Goal: Task Accomplishment & Management: Manage account settings

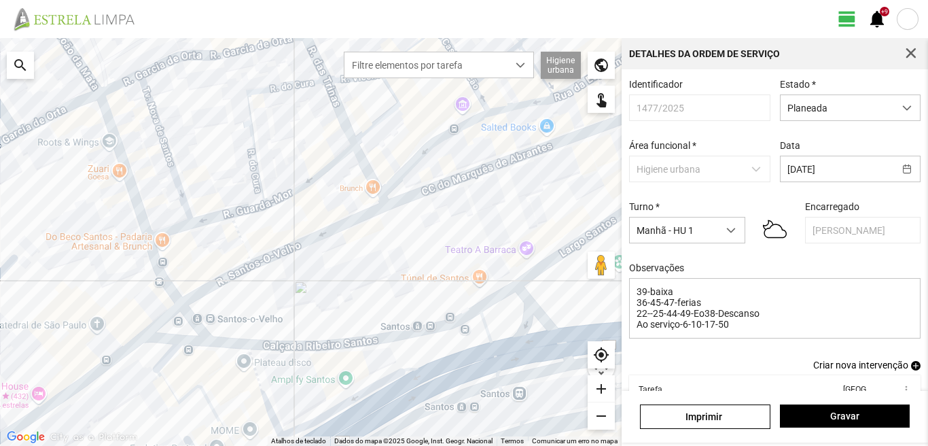
scroll to position [30, 0]
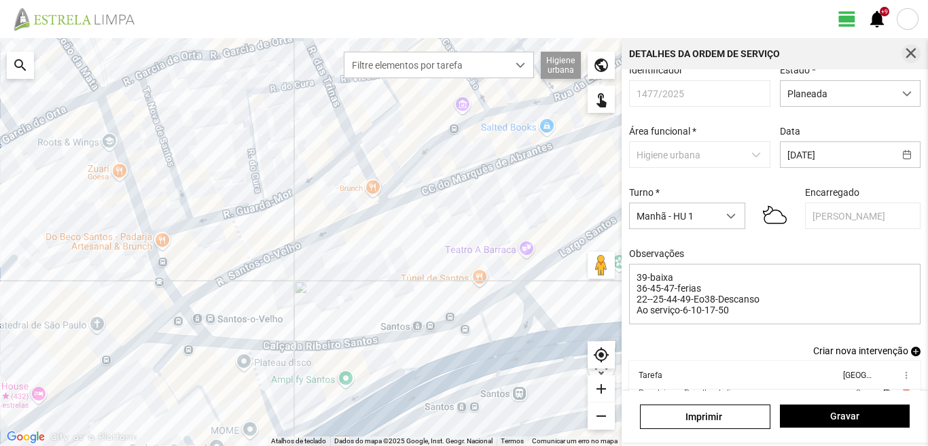
click at [910, 51] on span "button" at bounding box center [911, 54] width 12 height 12
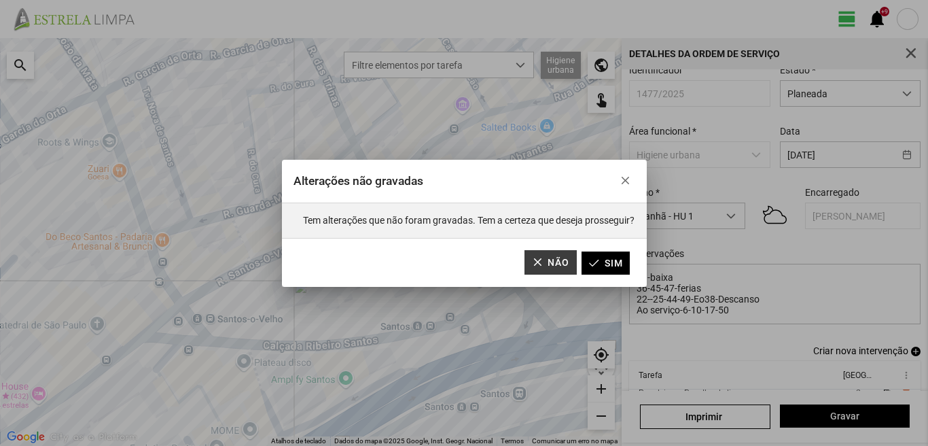
click at [531, 270] on button "Não" at bounding box center [551, 262] width 52 height 24
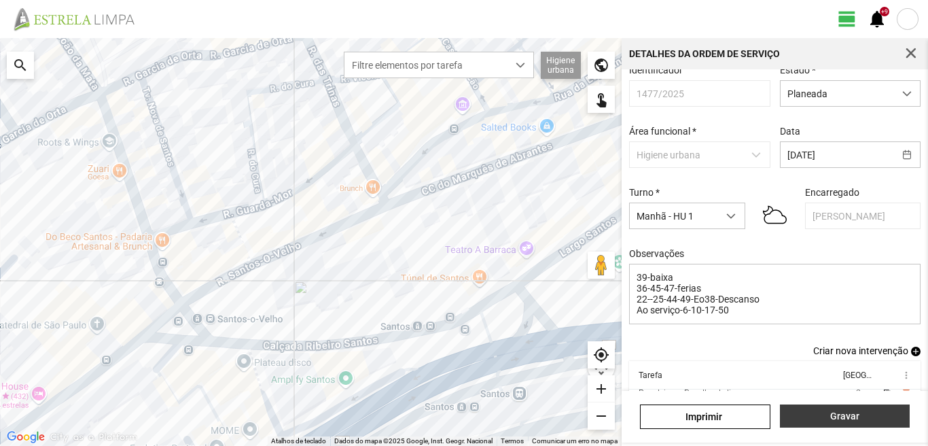
click at [854, 416] on span "Gravar" at bounding box center [845, 416] width 116 height 11
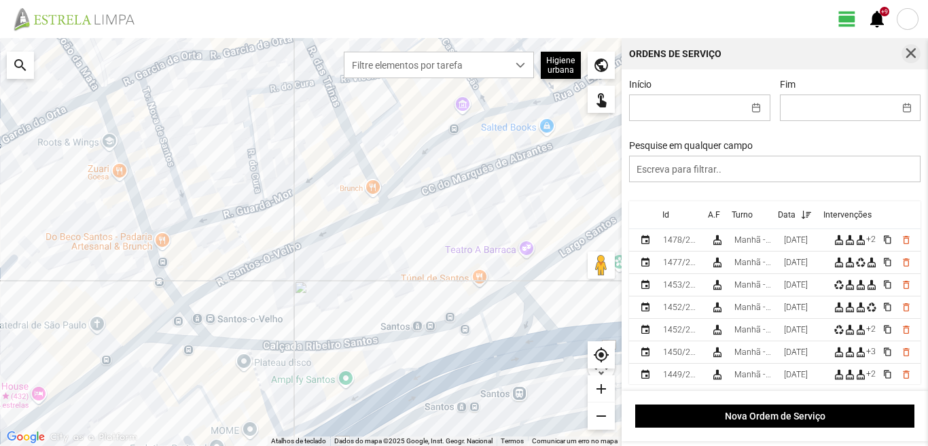
click at [907, 56] on span "button" at bounding box center [911, 54] width 12 height 12
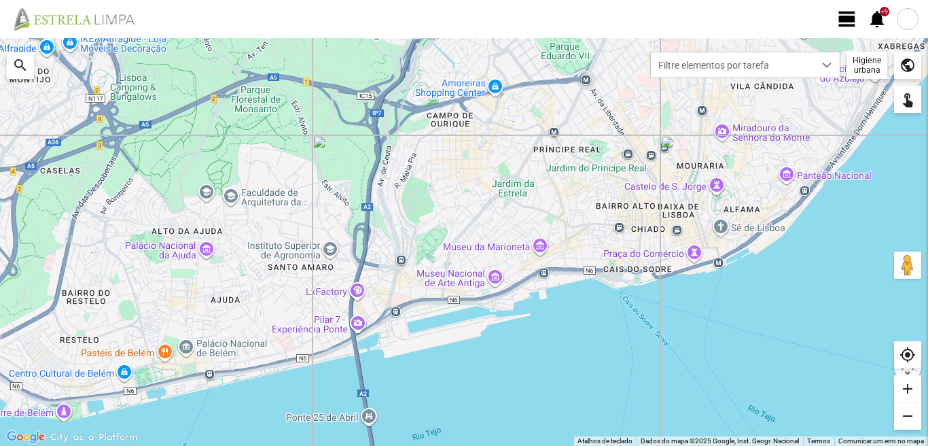
click at [845, 26] on span "view_day" at bounding box center [847, 19] width 20 height 20
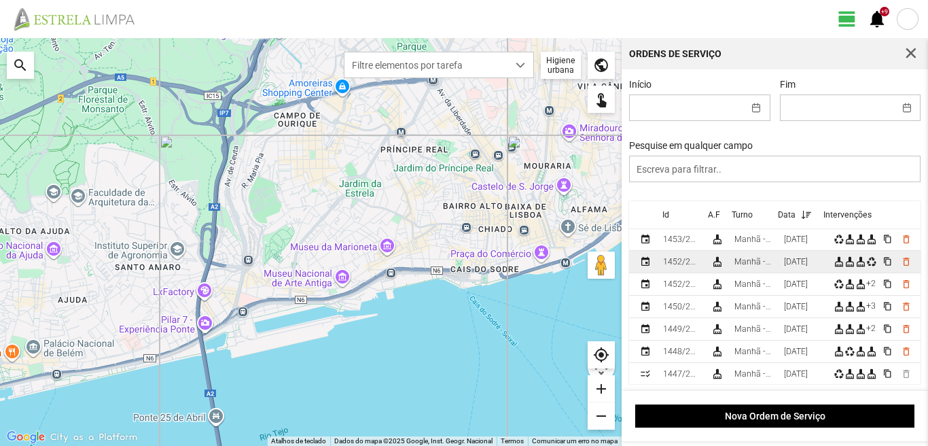
scroll to position [68, 0]
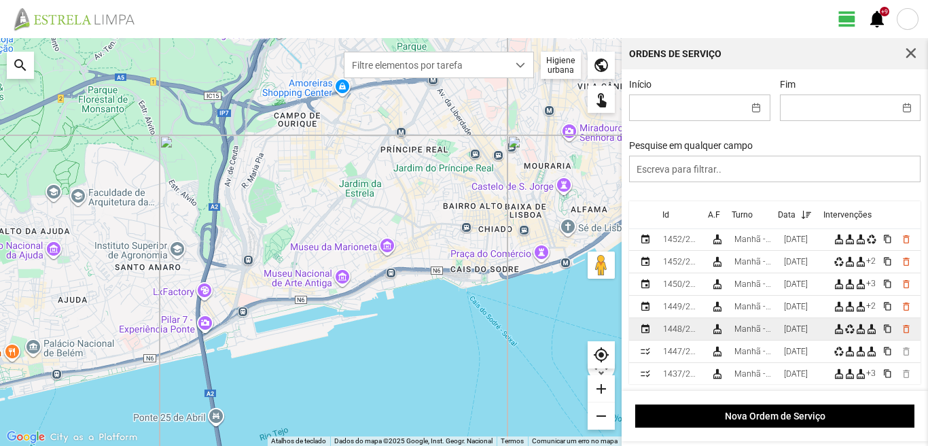
click at [795, 328] on div "[DATE]" at bounding box center [796, 329] width 24 height 10
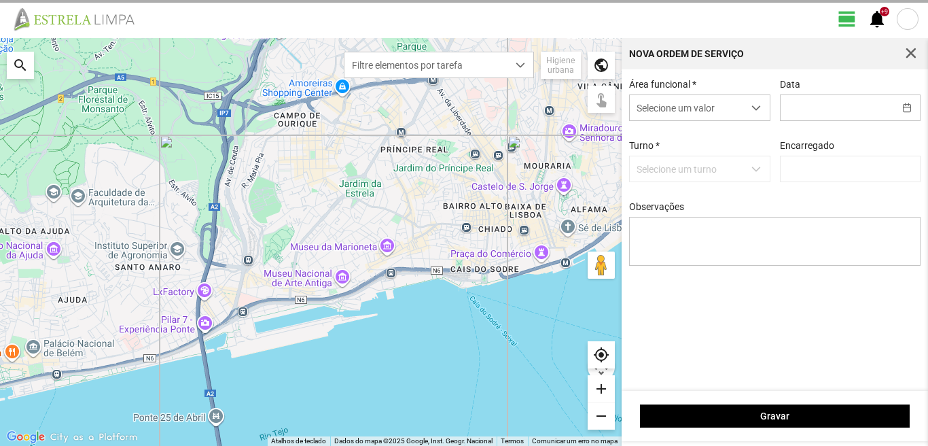
type input "[DATE]"
type input "[PERSON_NAME]"
type textarea "39-baixa 10-22-44-45-50-Descanso Ao serviço-6-17-25-36-47-49"
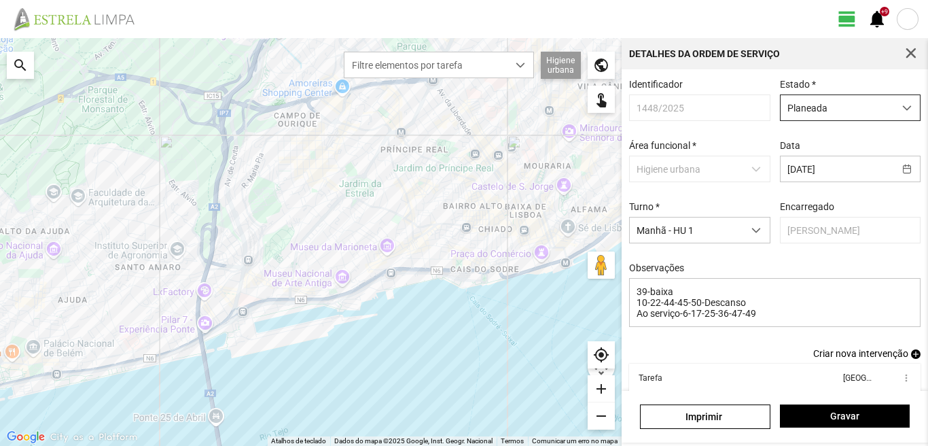
click at [811, 103] on span "Planeada" at bounding box center [838, 107] width 114 height 25
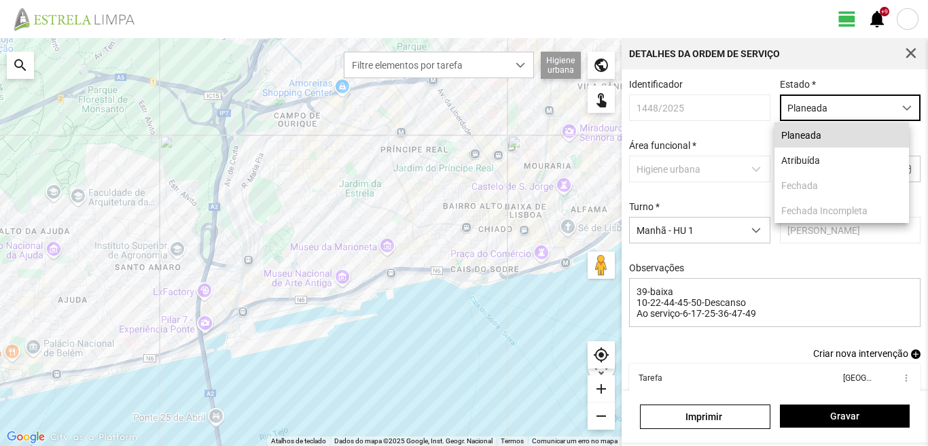
scroll to position [7, 60]
click at [799, 156] on li "Atribuída" at bounding box center [842, 159] width 135 height 25
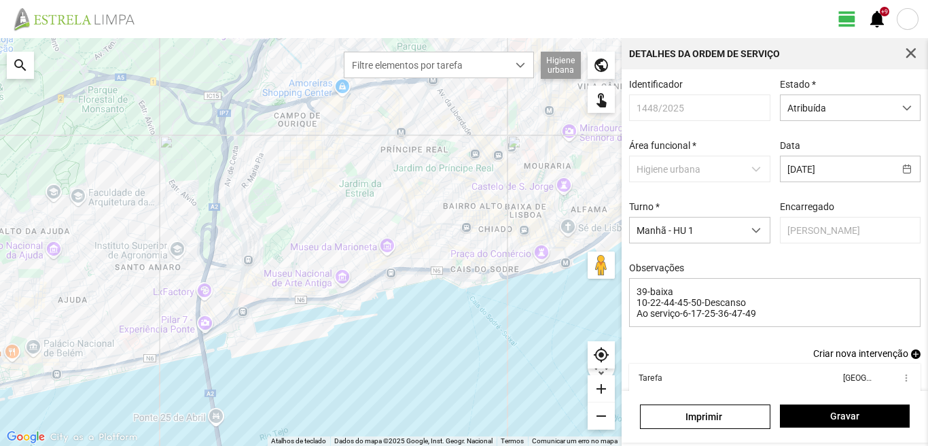
click at [912, 357] on span "add" at bounding box center [917, 354] width 10 height 10
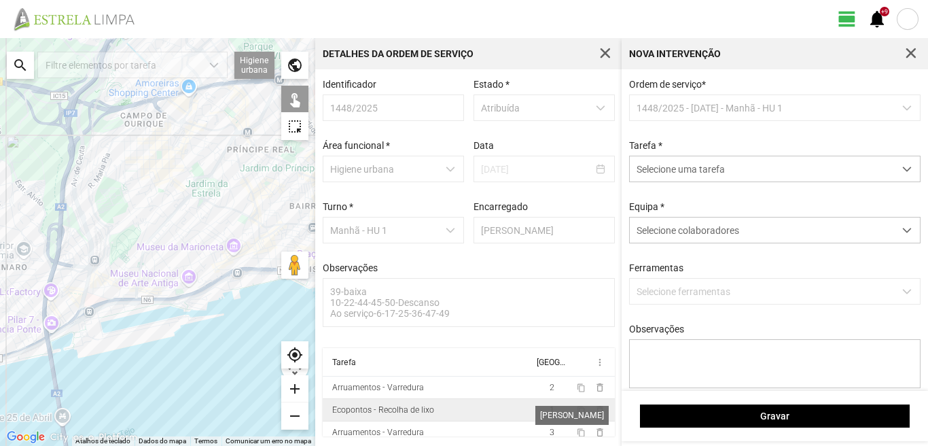
click at [550, 415] on span "1" at bounding box center [552, 410] width 5 height 10
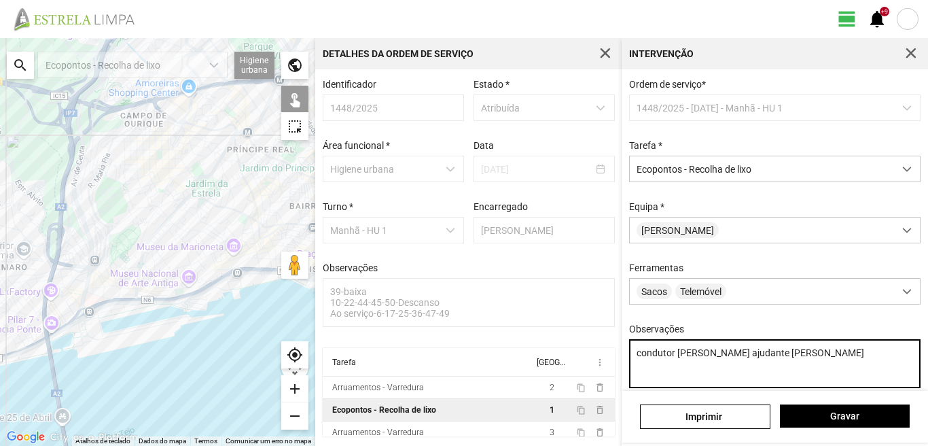
click at [767, 359] on textarea "condutor marco ajudante luis" at bounding box center [775, 363] width 292 height 49
type textarea "c"
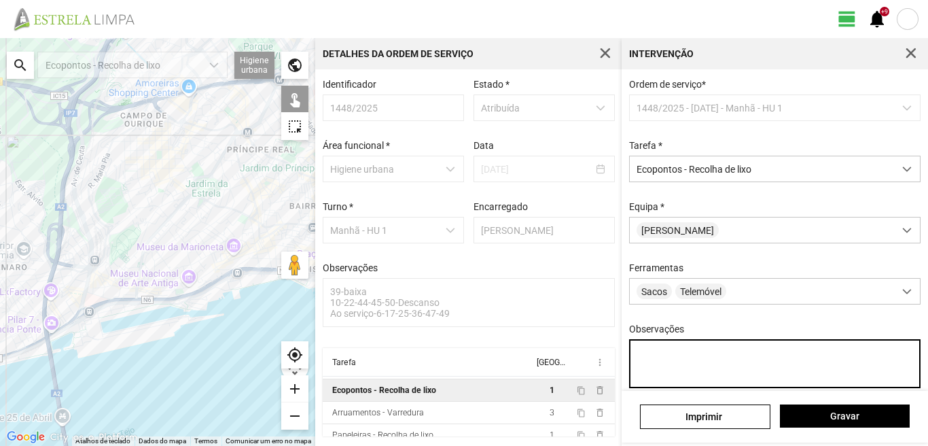
scroll to position [30, 0]
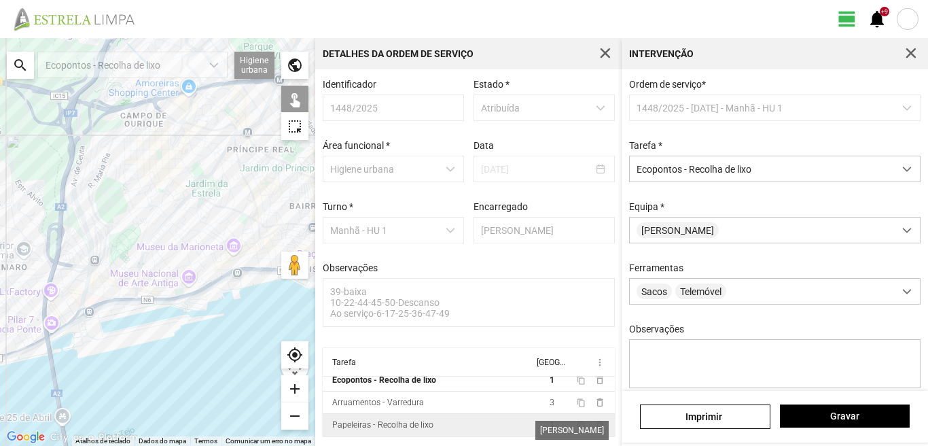
click at [550, 427] on span "1" at bounding box center [552, 425] width 5 height 10
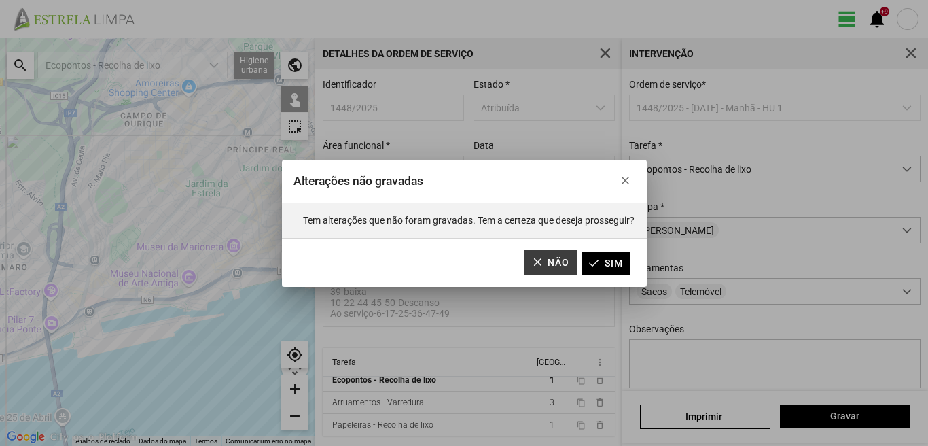
click at [541, 266] on button "Não" at bounding box center [551, 262] width 52 height 24
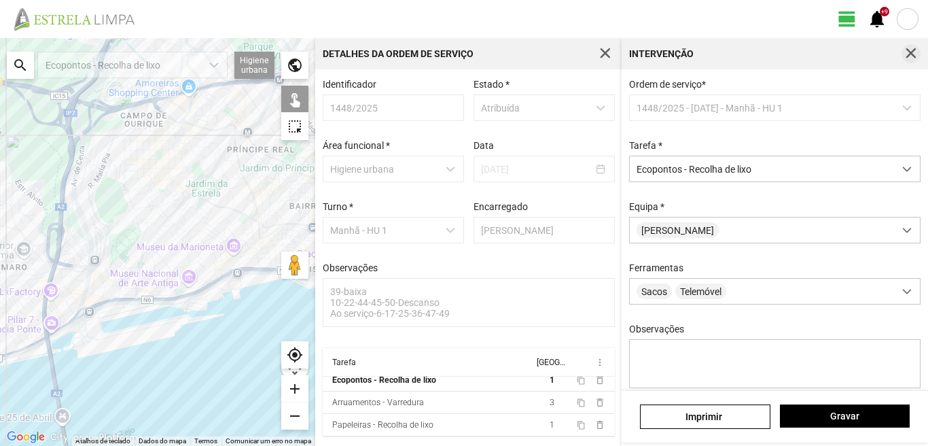
click at [912, 50] on span "button" at bounding box center [911, 54] width 12 height 12
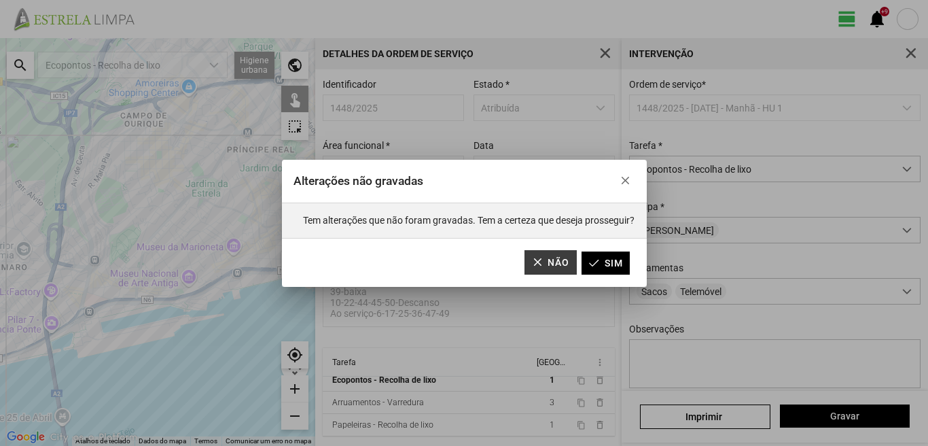
click at [559, 258] on button "Não" at bounding box center [551, 262] width 52 height 24
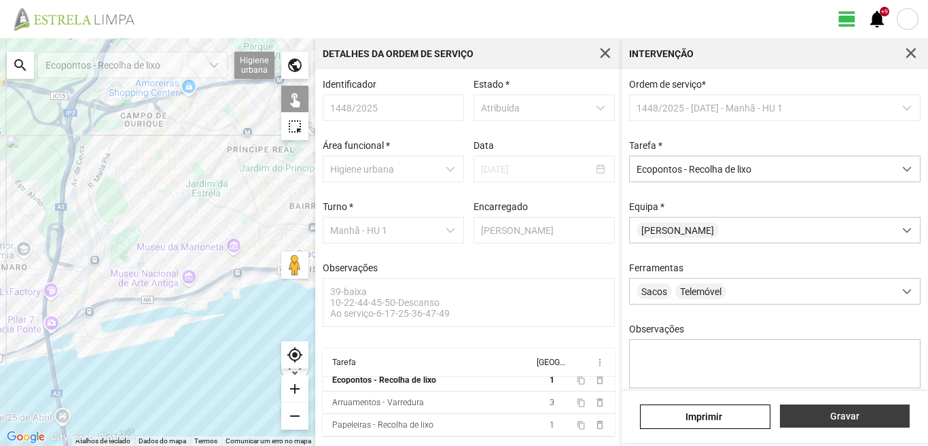
click at [838, 409] on button "Gravar" at bounding box center [845, 415] width 130 height 23
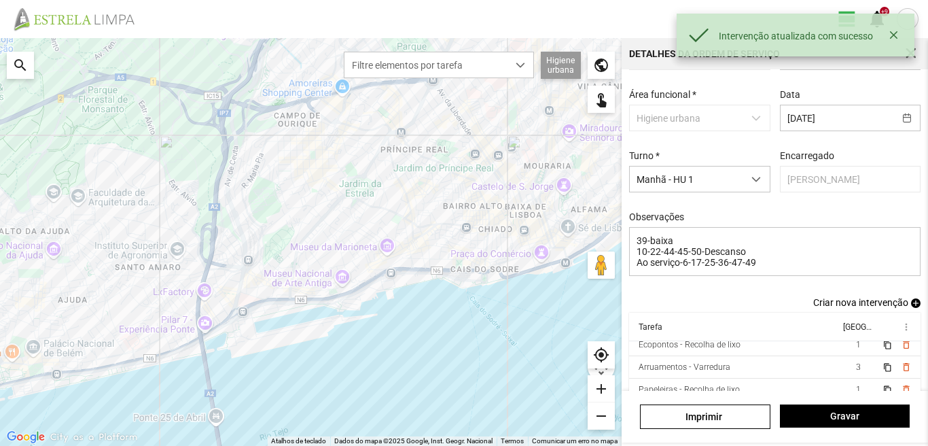
scroll to position [74, 0]
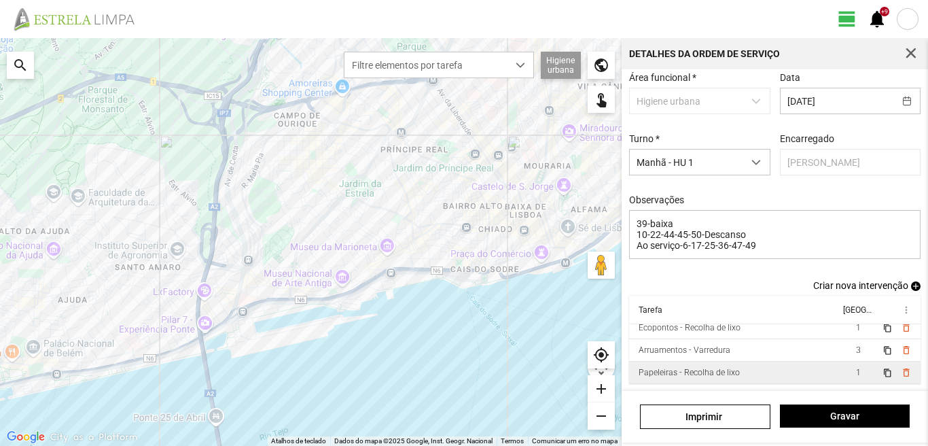
click at [839, 368] on td "1" at bounding box center [858, 373] width 38 height 22
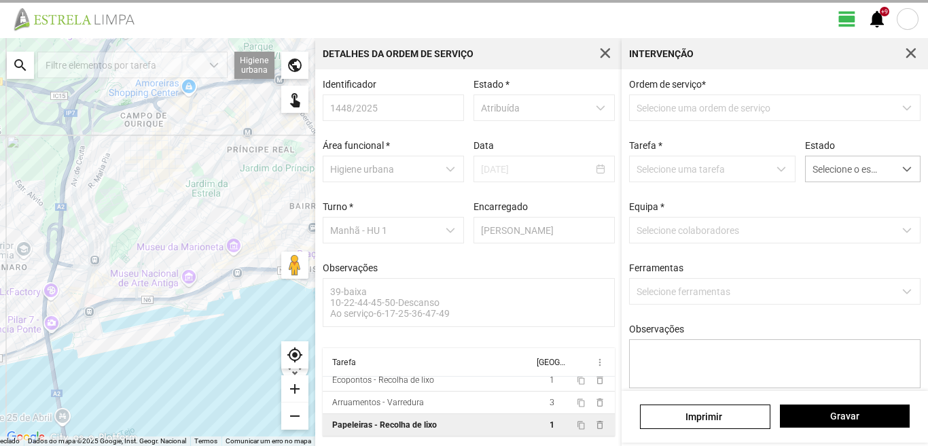
type textarea "condutor marco ajudante luis Quando carro electrico estiver carregado por volta…"
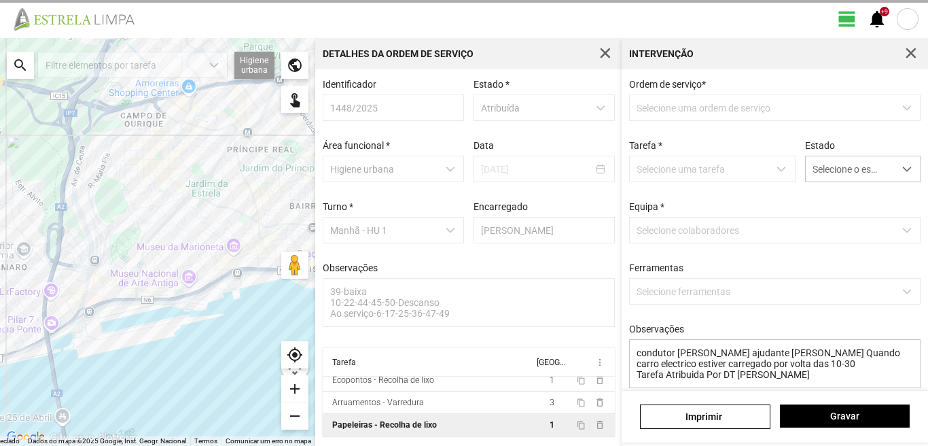
scroll to position [3, 0]
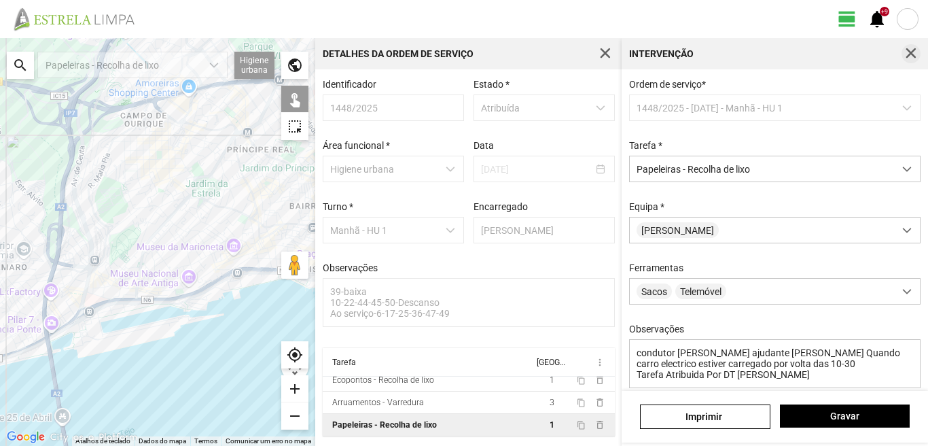
click at [910, 46] on button "button" at bounding box center [911, 53] width 19 height 19
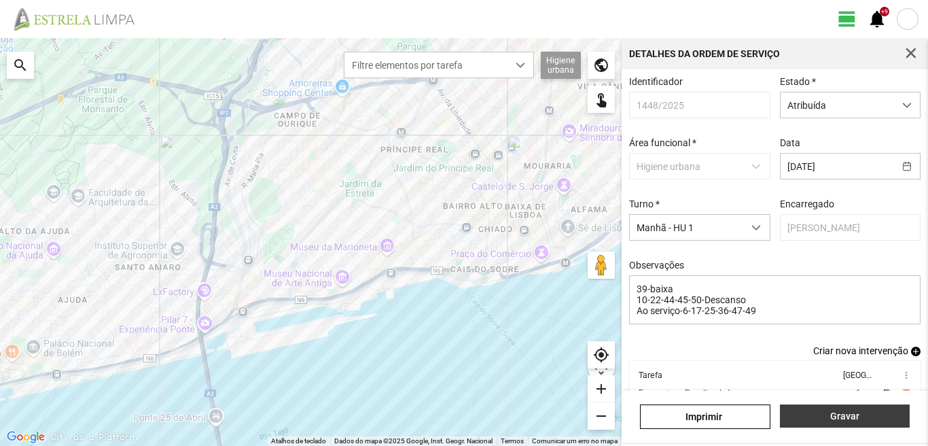
click at [818, 416] on span "Gravar" at bounding box center [845, 416] width 116 height 11
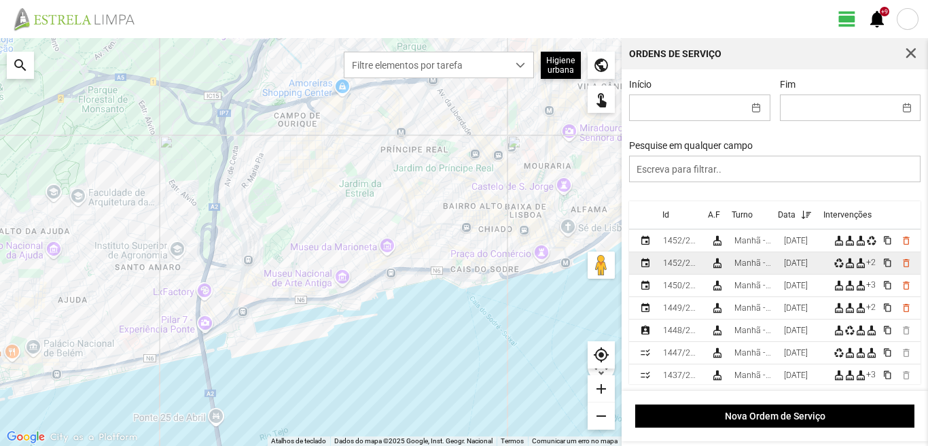
scroll to position [68, 0]
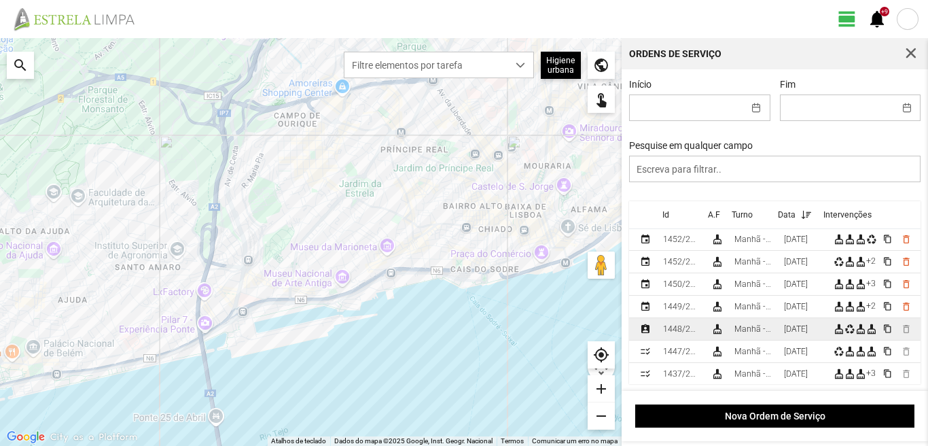
click at [808, 334] on div "[DATE]" at bounding box center [796, 329] width 24 height 10
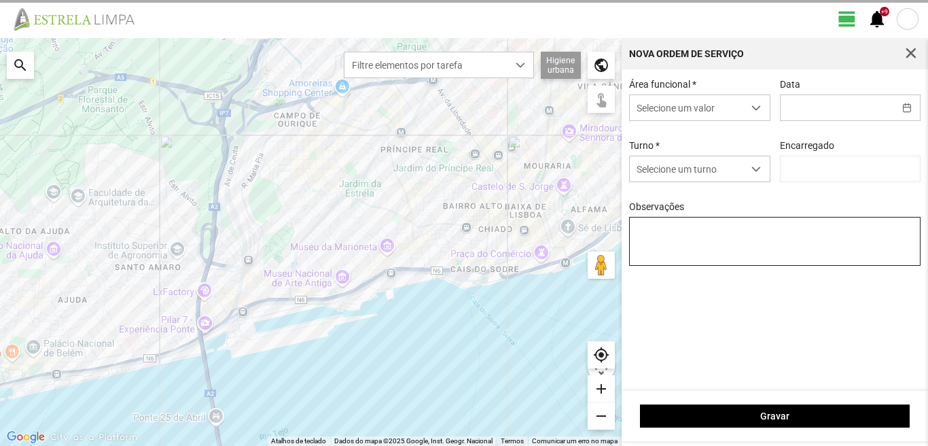
type input "[DATE]"
type input "[PERSON_NAME]"
type textarea "39-baixa 10-22-44-45-50-Descanso Ao serviço-6-17-25-36-47-49"
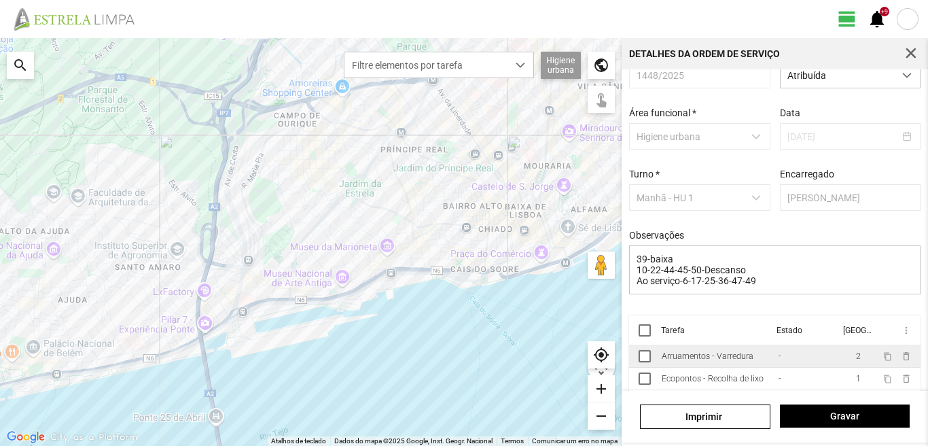
scroll to position [58, 0]
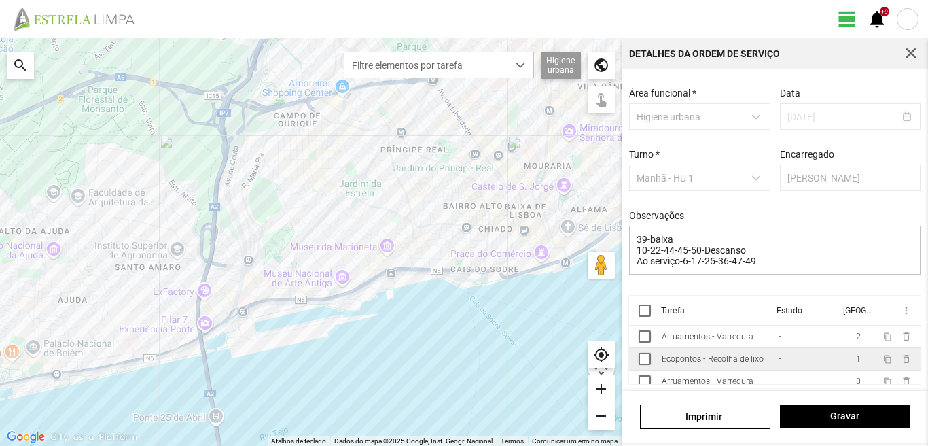
click at [878, 359] on td "content_copy delete_outline" at bounding box center [900, 359] width 44 height 22
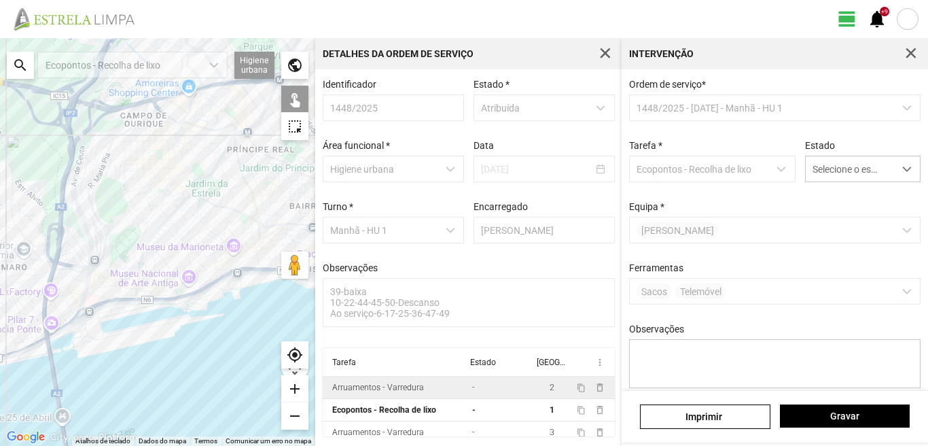
scroll to position [30, 0]
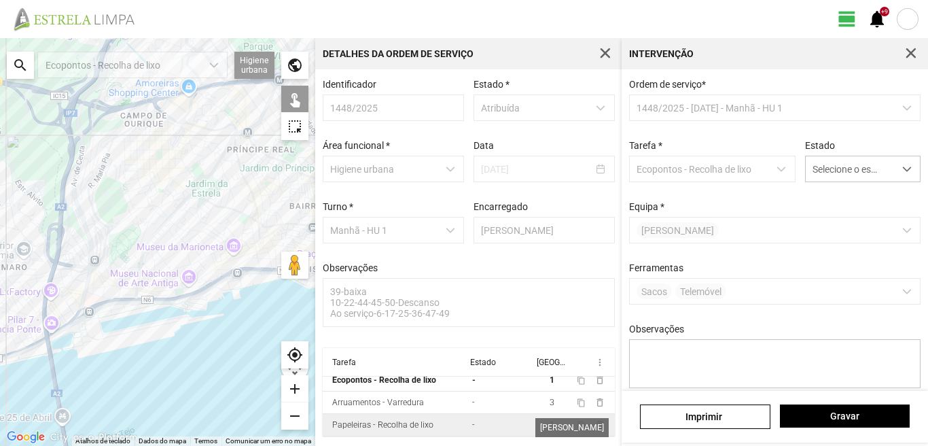
click at [550, 424] on span "1" at bounding box center [552, 425] width 5 height 10
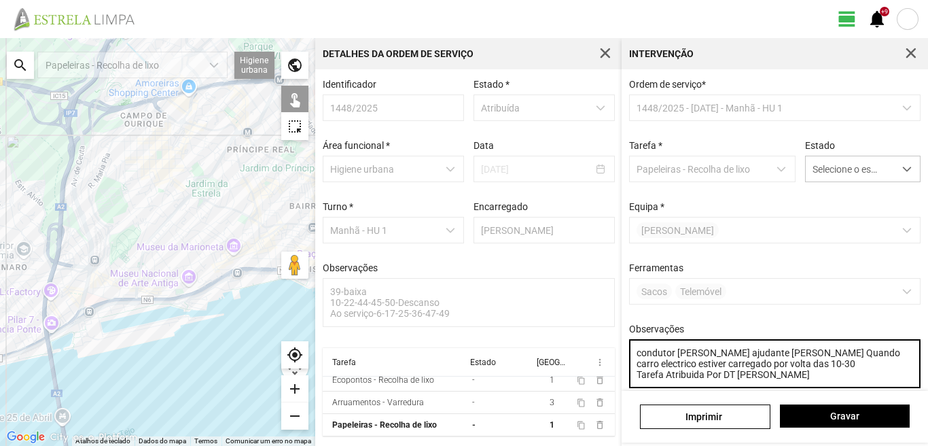
click at [776, 384] on textarea "condutor marco ajudante luis Quando carro electrico estiver carregado por volta…" at bounding box center [775, 363] width 292 height 49
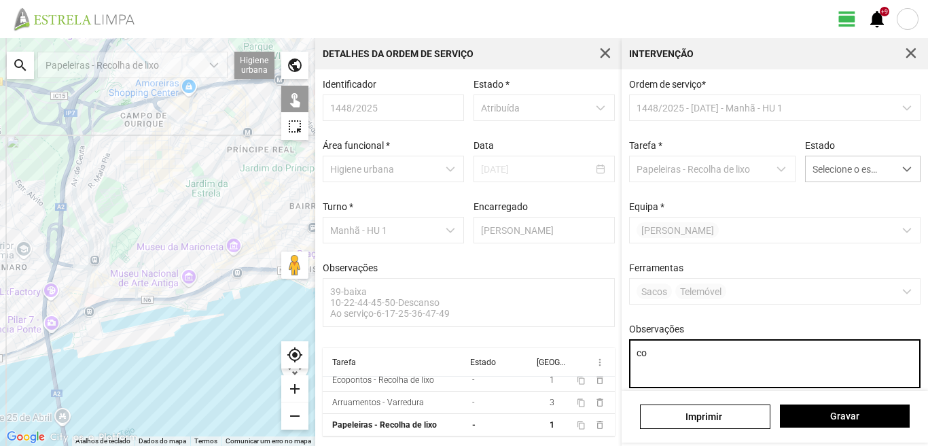
type textarea "c"
type textarea "com o sr Alexandre"
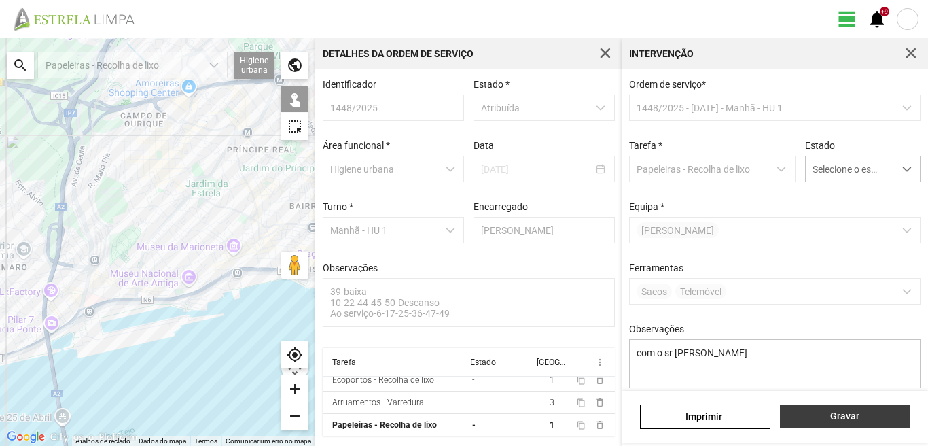
click at [840, 412] on span "Gravar" at bounding box center [845, 416] width 116 height 11
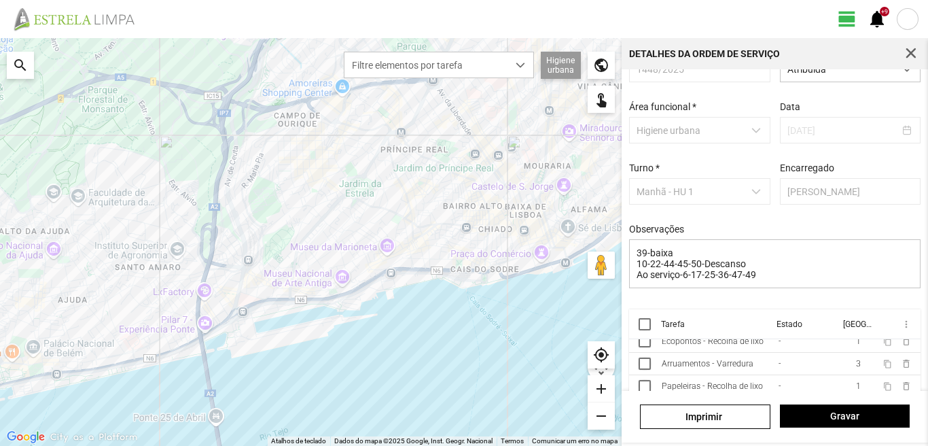
scroll to position [58, 0]
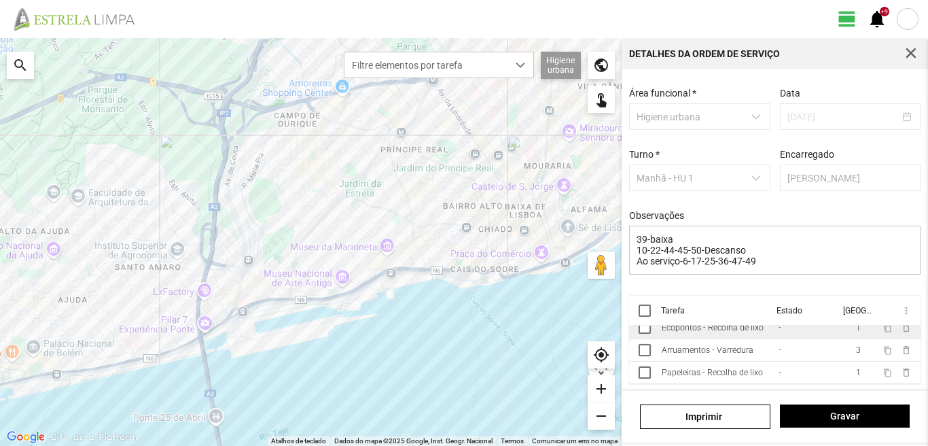
click at [839, 334] on td "1" at bounding box center [858, 328] width 38 height 22
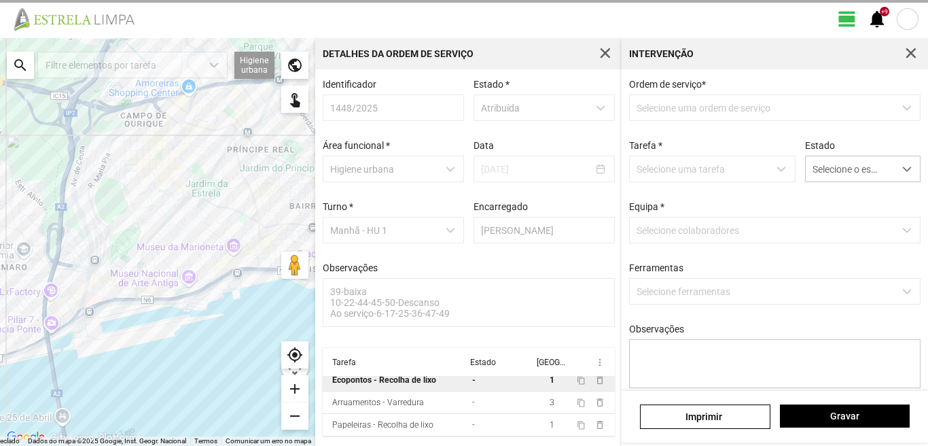
scroll to position [3, 0]
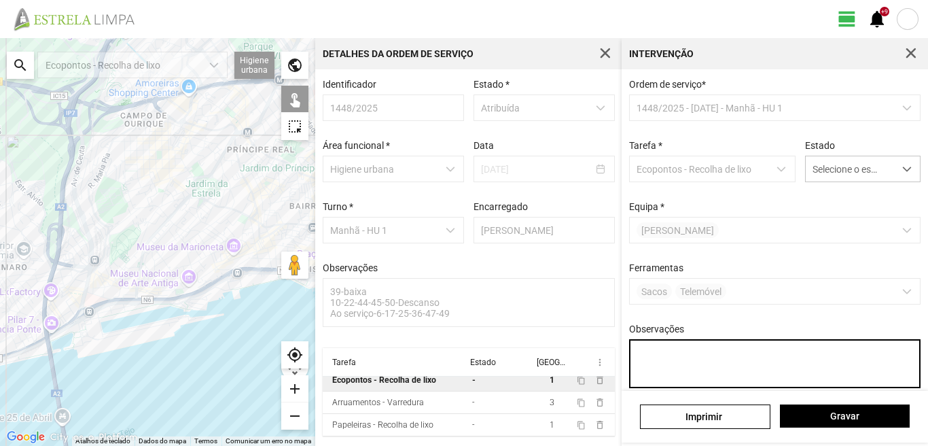
click at [642, 354] on textarea "Observações" at bounding box center [775, 363] width 292 height 49
type textarea "com o sr Alexandre"
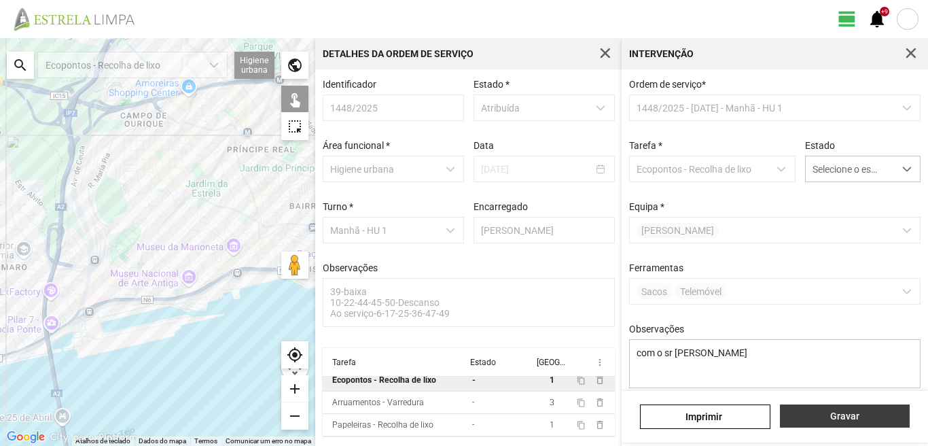
click at [849, 424] on button "Gravar" at bounding box center [845, 415] width 130 height 23
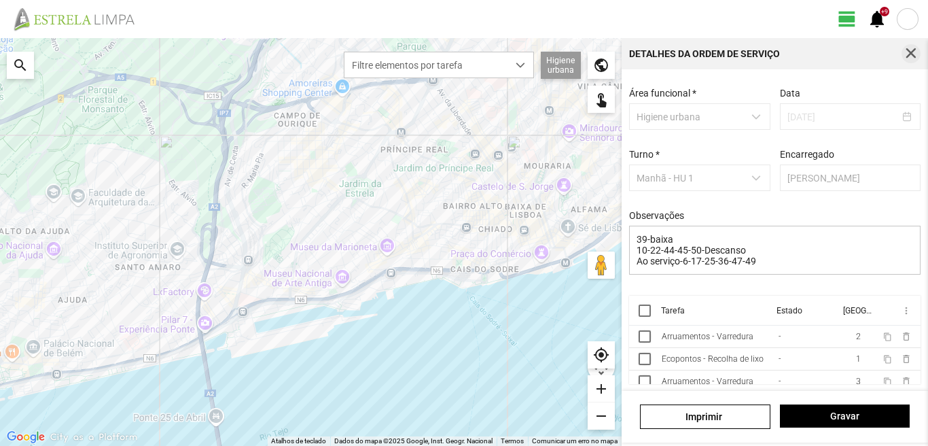
click at [905, 50] on span "button" at bounding box center [911, 54] width 12 height 12
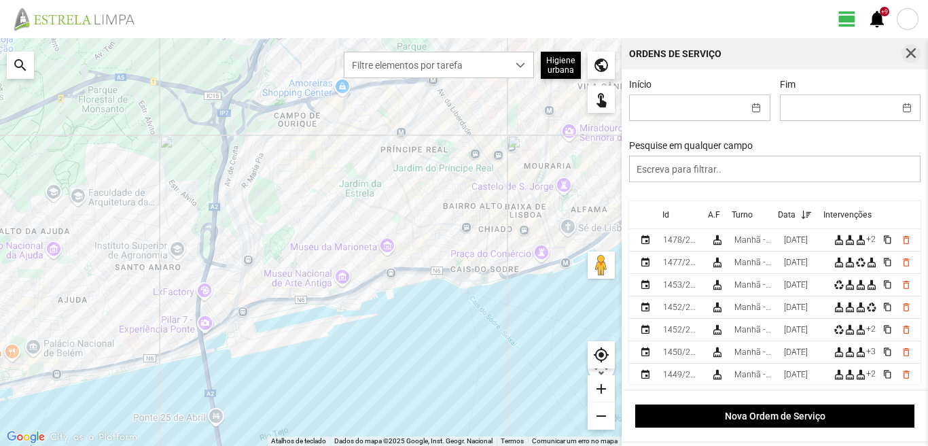
click at [904, 56] on button "button" at bounding box center [911, 53] width 19 height 19
